Goal: Information Seeking & Learning: Learn about a topic

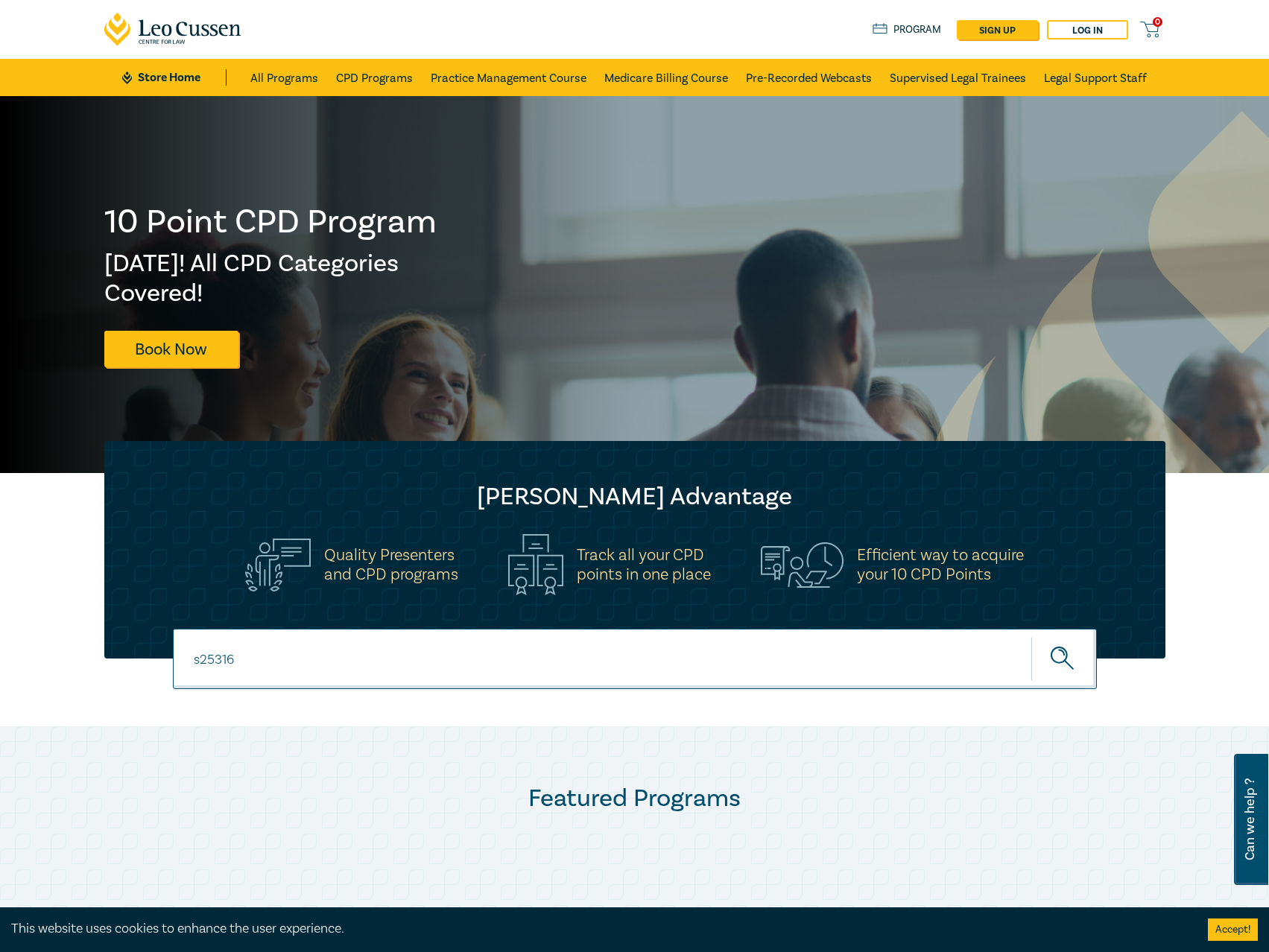
type input "s25316"
click at [1031, 636] on button "submit" at bounding box center [1064, 659] width 66 height 46
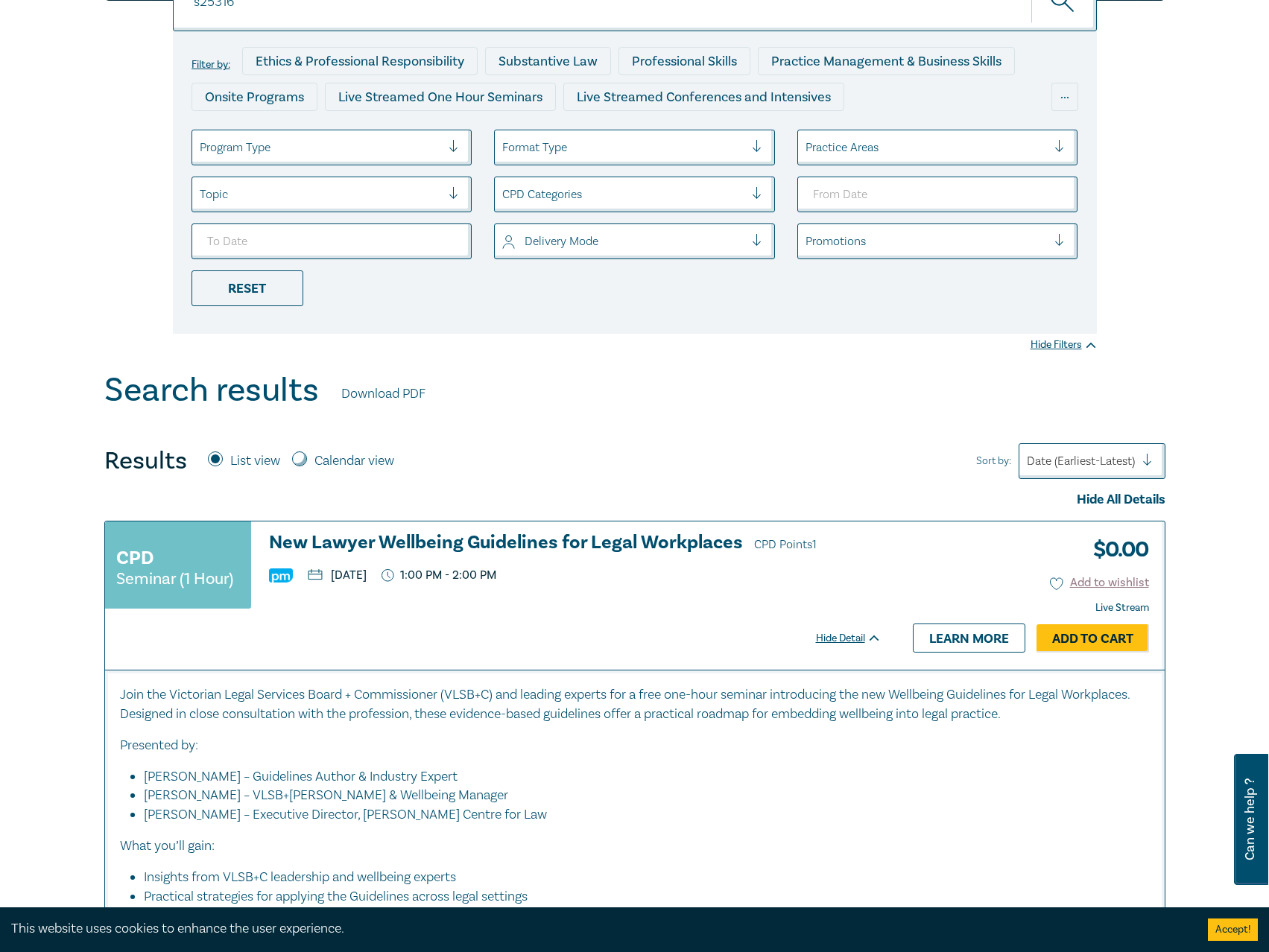
scroll to position [223, 0]
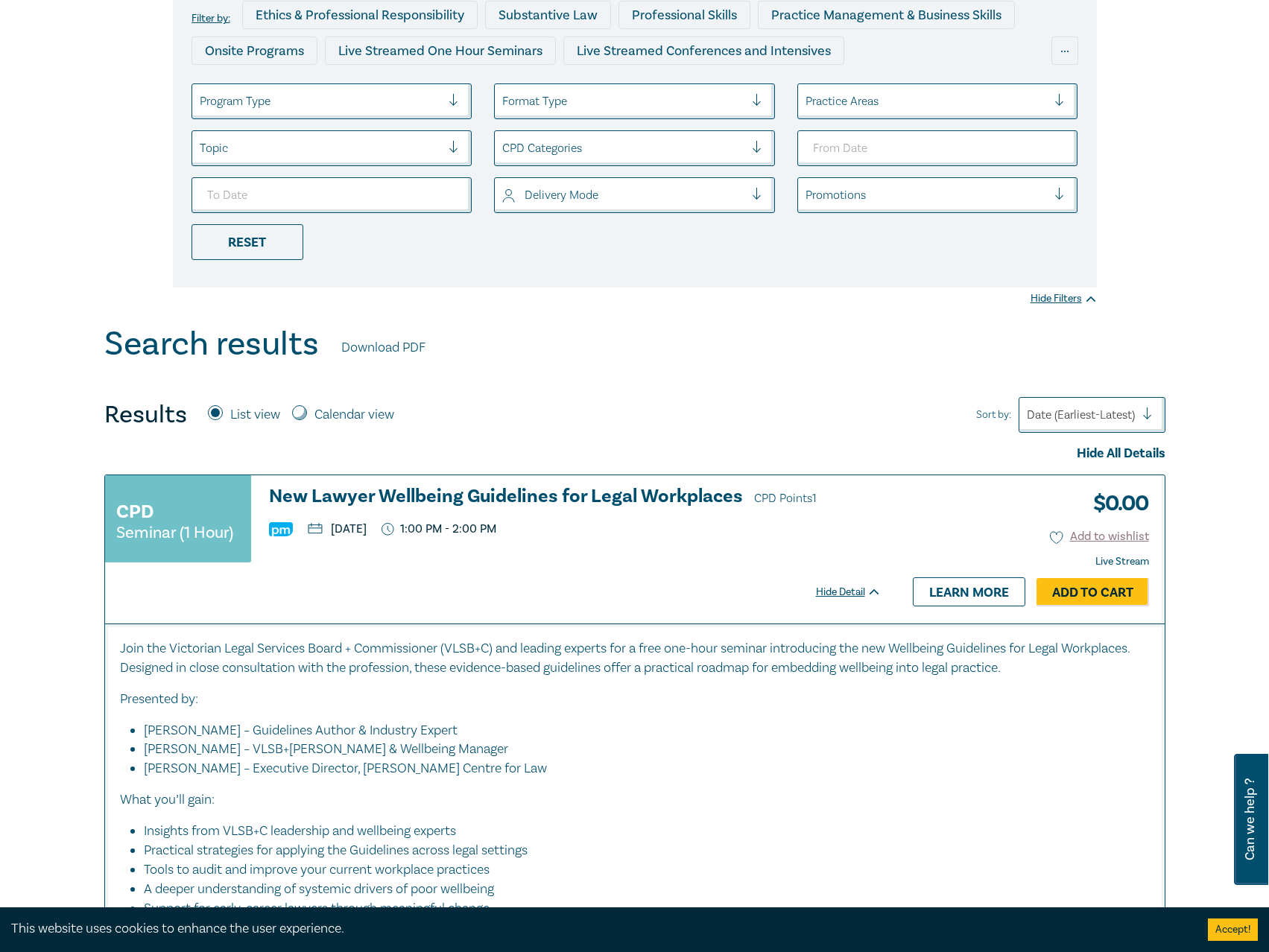
click at [652, 496] on h3 "New Lawyer Wellbeing Guidelines for Legal Workplaces CPD Points 1" at bounding box center [575, 498] width 612 height 22
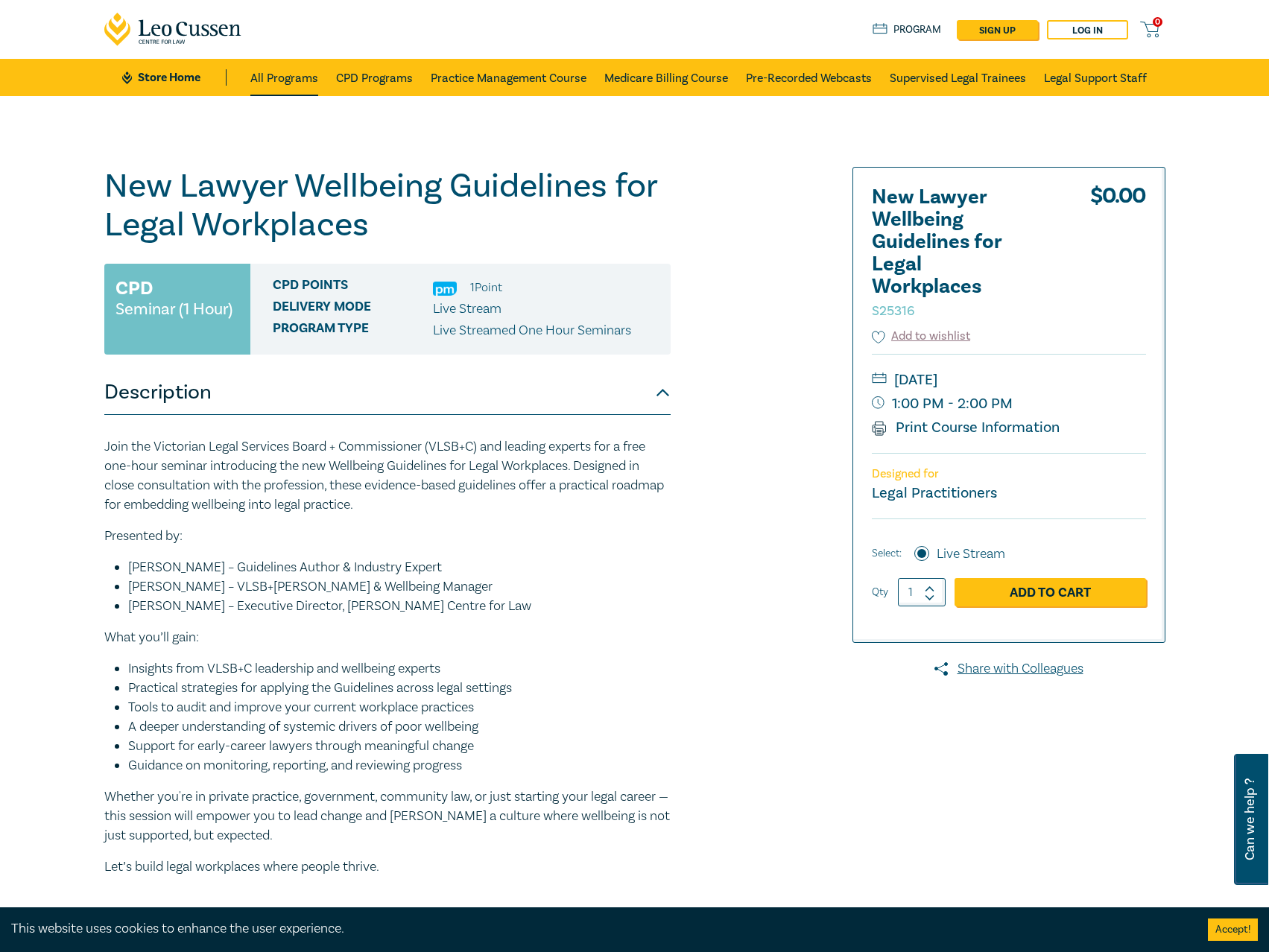
click at [281, 74] on link "All Programs" at bounding box center [284, 78] width 67 height 37
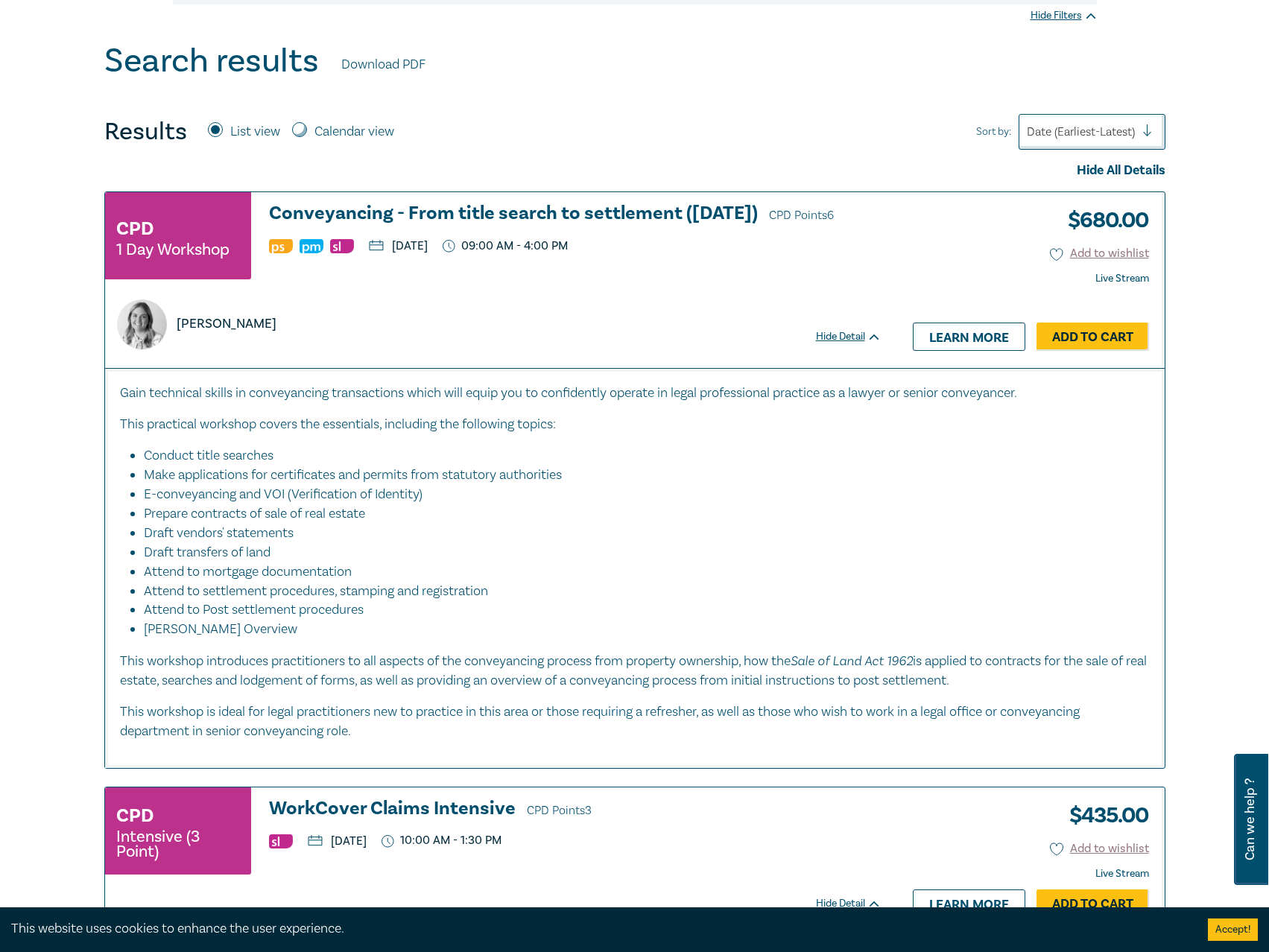
scroll to position [596, 0]
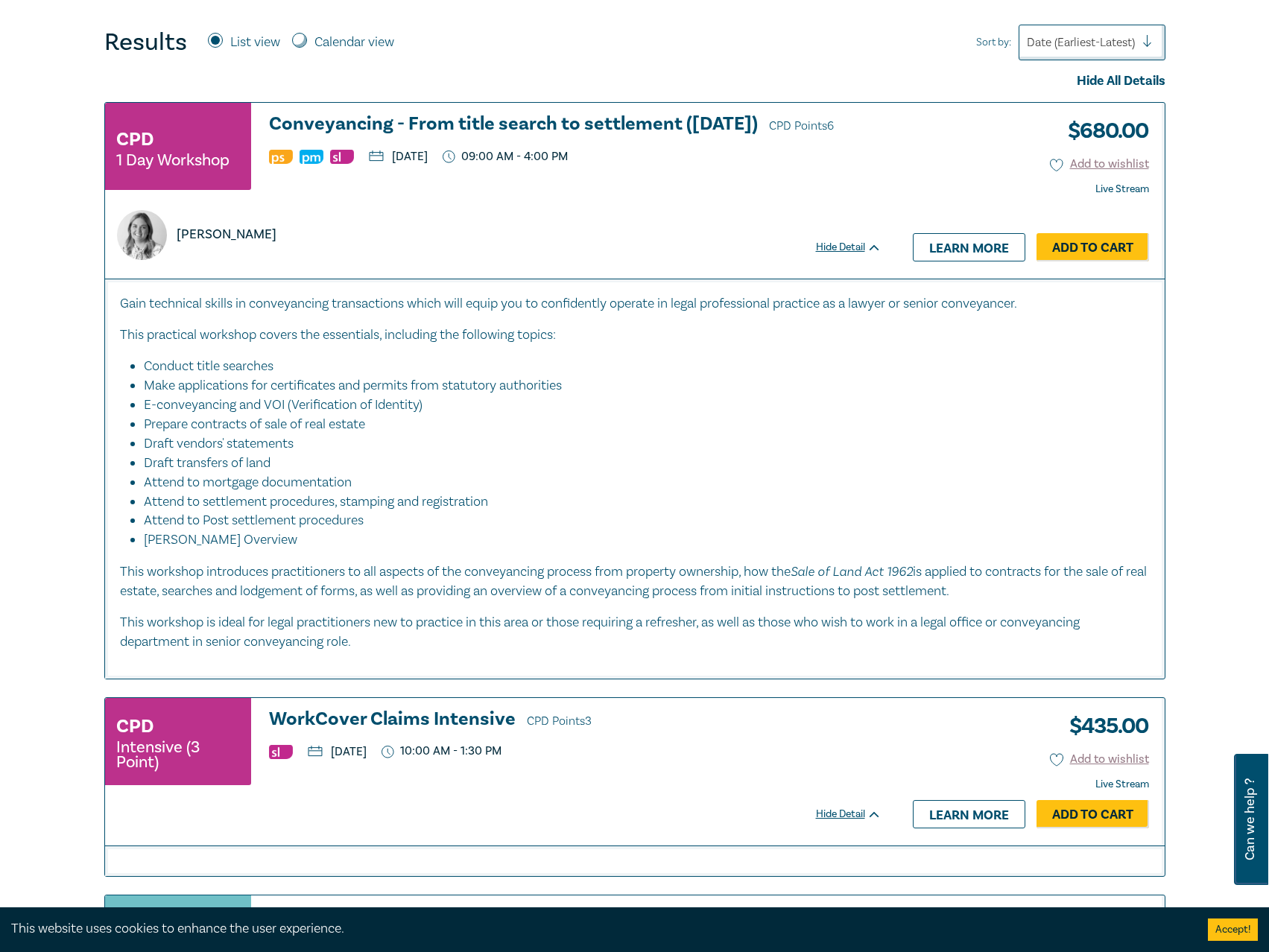
click at [488, 721] on h3 "WorkCover Claims Intensive CPD Points 3" at bounding box center [575, 720] width 612 height 22
